Goal: Transaction & Acquisition: Purchase product/service

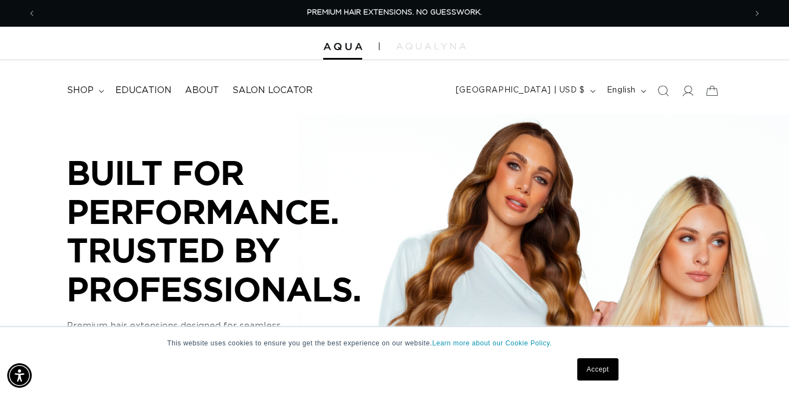
click at [586, 366] on link "Accept" at bounding box center [597, 369] width 41 height 22
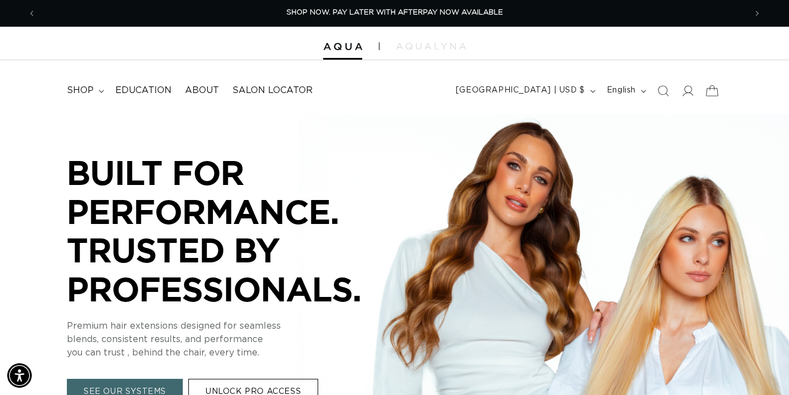
click at [712, 93] on icon at bounding box center [712, 90] width 26 height 26
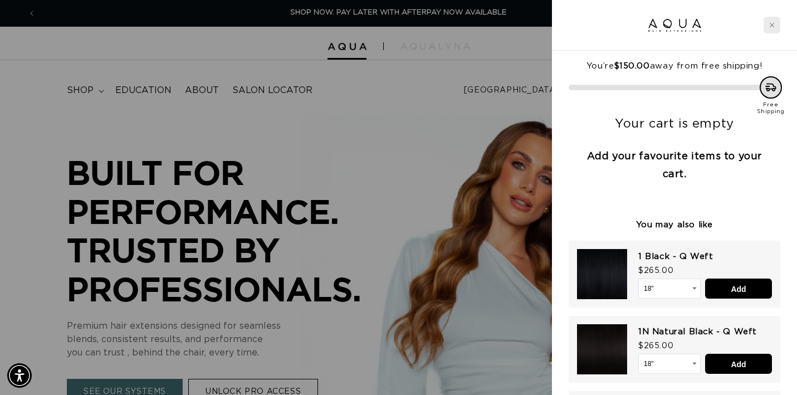
click at [771, 21] on div "Close cart" at bounding box center [772, 25] width 17 height 17
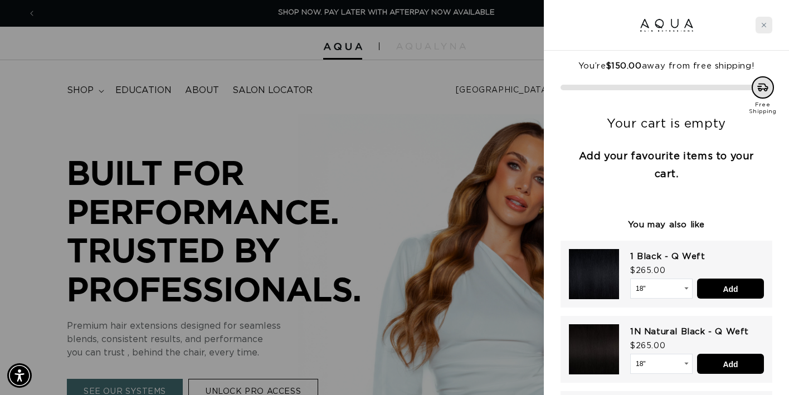
scroll to position [0, 710]
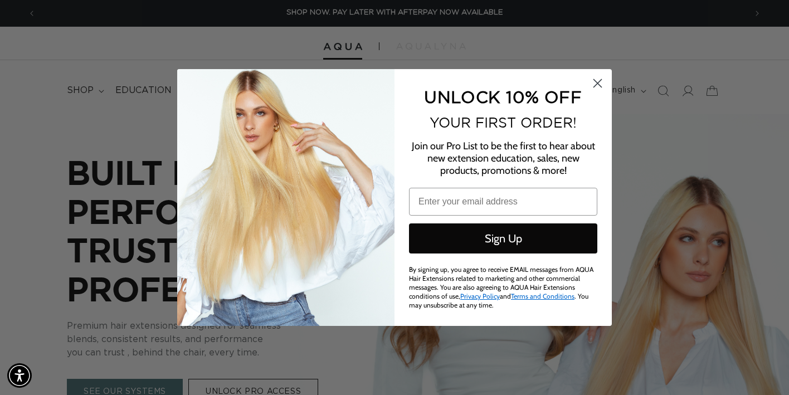
click at [596, 86] on circle "Close dialog" at bounding box center [597, 83] width 18 height 18
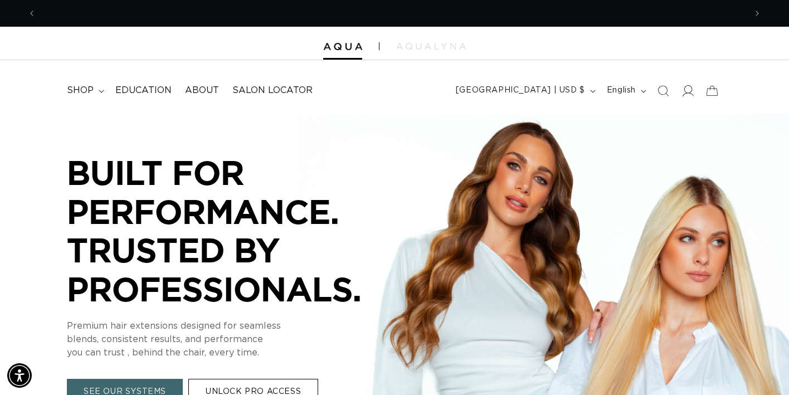
click at [684, 93] on icon at bounding box center [688, 91] width 12 height 12
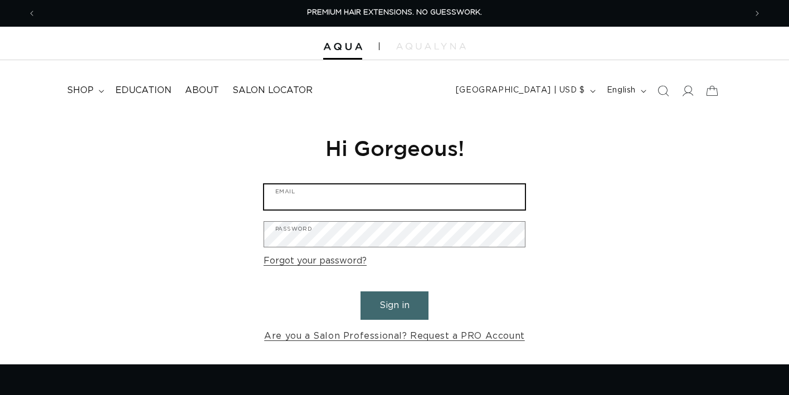
type input "adreanne@spencergellisesalon.com"
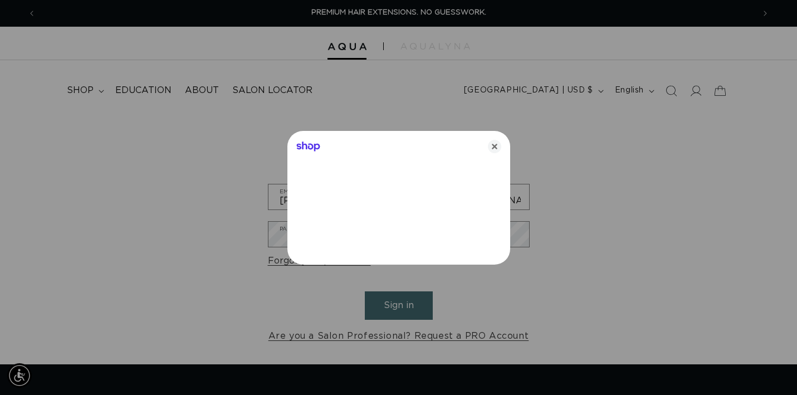
click at [379, 308] on div at bounding box center [398, 197] width 797 height 395
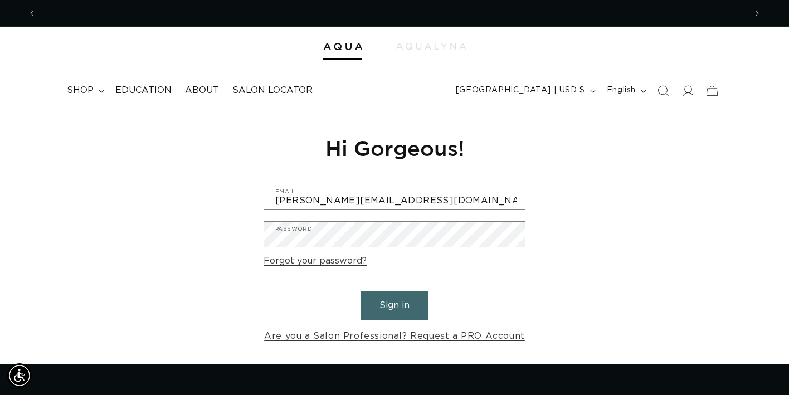
click at [386, 303] on button "Sign in" at bounding box center [395, 305] width 68 height 28
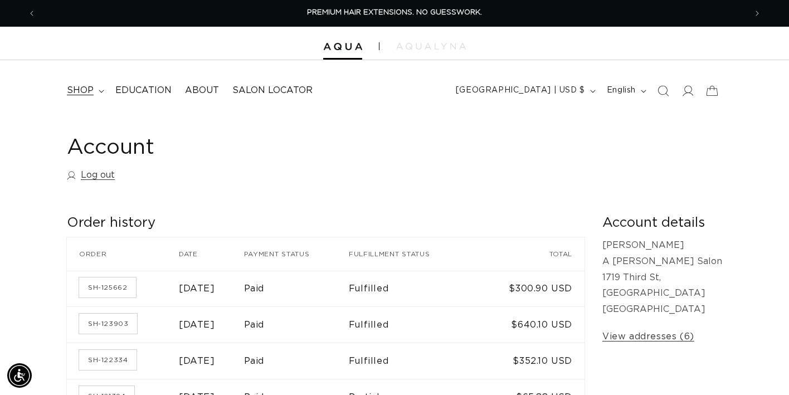
click at [94, 89] on summary "shop" at bounding box center [84, 90] width 48 height 25
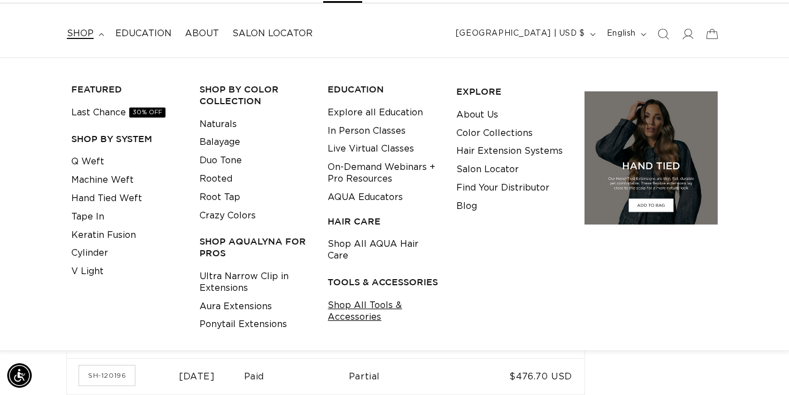
scroll to position [0, 1420]
click at [364, 303] on link "Shop All Tools & Accessories" at bounding box center [383, 311] width 111 height 30
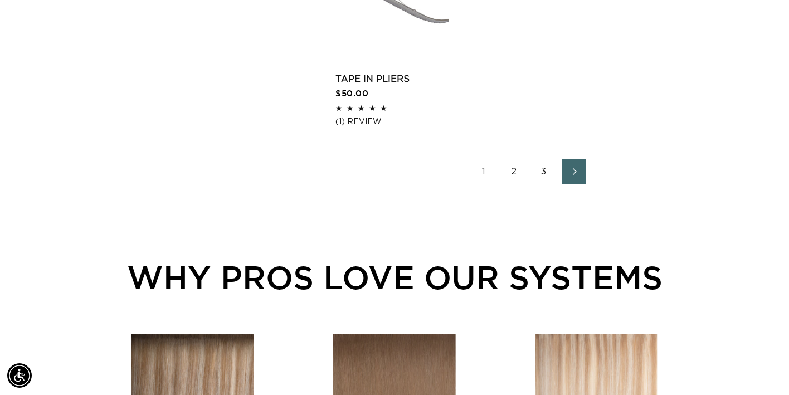
scroll to position [0, 1420]
click at [511, 183] on link "2" at bounding box center [514, 171] width 25 height 25
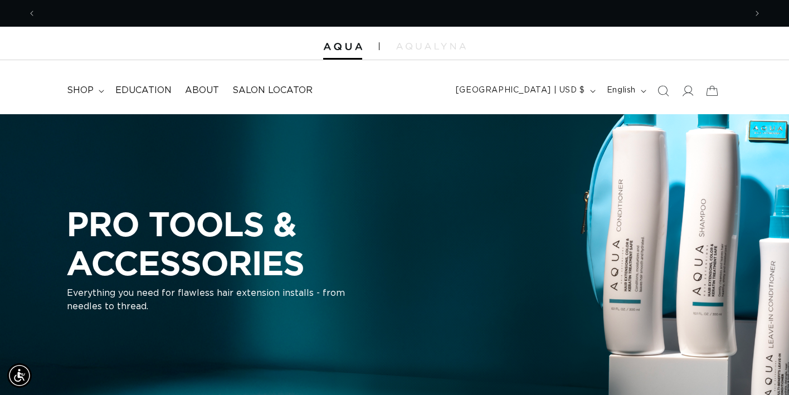
scroll to position [0, 710]
